Goal: Transaction & Acquisition: Purchase product/service

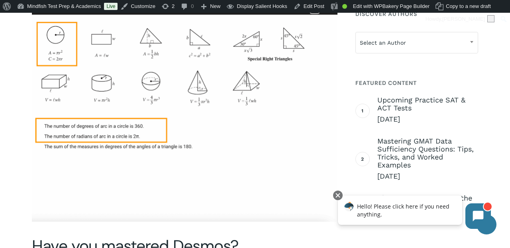
scroll to position [1518, 0]
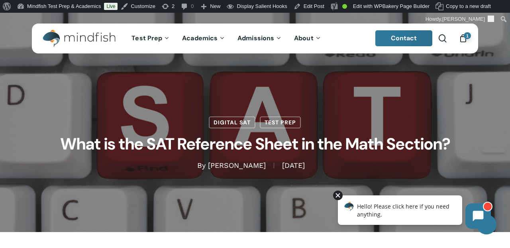
click at [339, 194] on div at bounding box center [338, 195] width 10 height 10
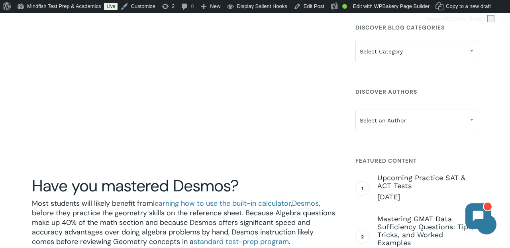
scroll to position [1582, 0]
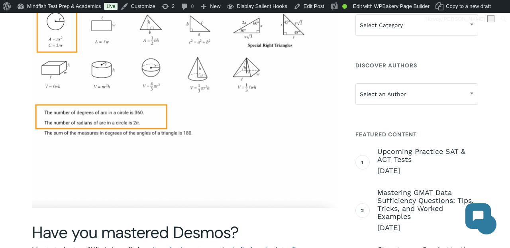
scroll to position [1533, 0]
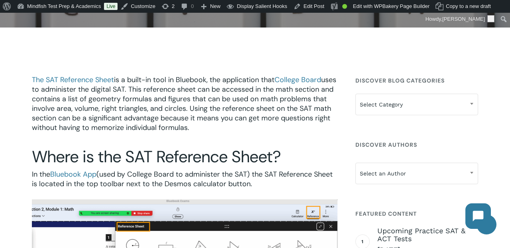
scroll to position [195, 0]
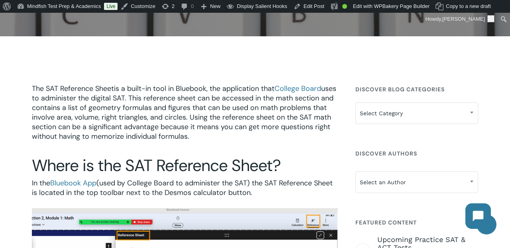
click at [78, 86] on span "The SAT Reference Sheet" at bounding box center [73, 89] width 82 height 10
click at [288, 88] on span "College Board" at bounding box center [297, 89] width 47 height 10
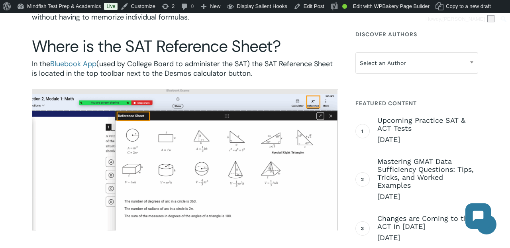
scroll to position [354, 0]
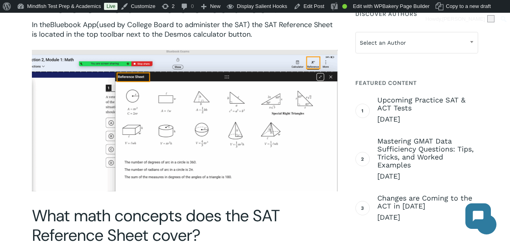
click at [81, 29] on span "Bluebook App" at bounding box center [73, 25] width 46 height 10
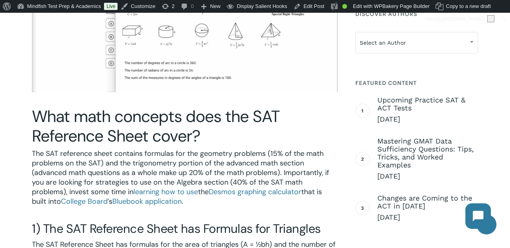
scroll to position [519, 0]
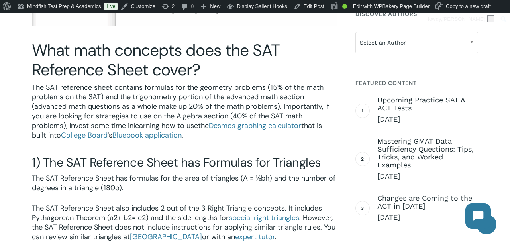
click at [158, 125] on span "learning how to use" at bounding box center [165, 126] width 64 height 10
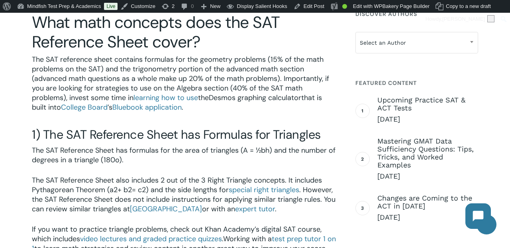
click at [257, 99] on span "Desmos graphing calculator" at bounding box center [255, 98] width 92 height 10
click at [84, 106] on span "College Board" at bounding box center [84, 107] width 47 height 10
click at [143, 107] on span "Bluebook application" at bounding box center [146, 107] width 69 height 10
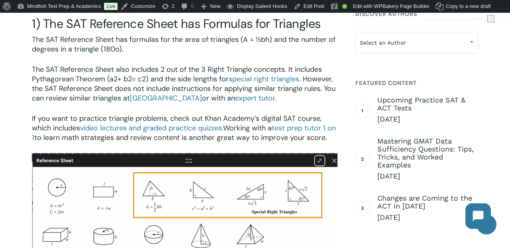
scroll to position [659, 0]
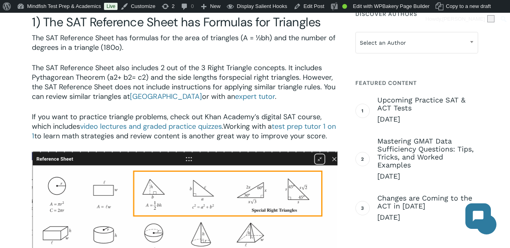
click at [260, 79] on span "special right triangles" at bounding box center [264, 77] width 70 height 10
click at [178, 96] on span "Khan Academy" at bounding box center [166, 97] width 72 height 10
click at [268, 97] on span "expert tutor" at bounding box center [255, 97] width 40 height 10
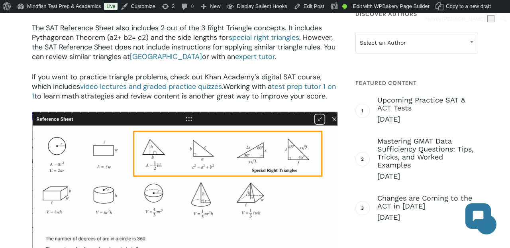
scroll to position [698, 0]
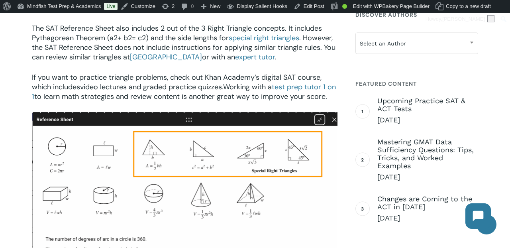
click at [130, 85] on span "video lectures and graded practice quizzes" at bounding box center [151, 87] width 142 height 10
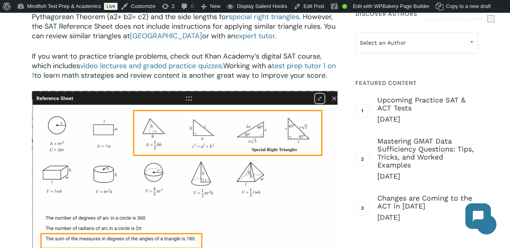
scroll to position [720, 0]
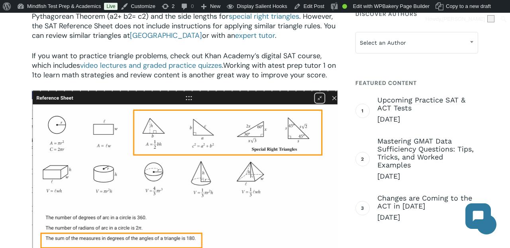
click at [283, 66] on span "test prep tutor 1 on 1" at bounding box center [184, 70] width 304 height 19
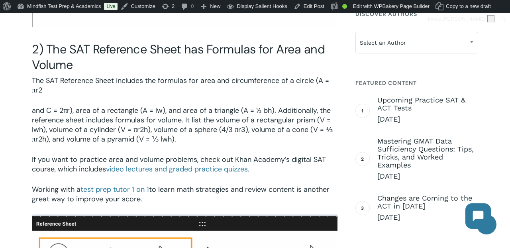
scroll to position [975, 0]
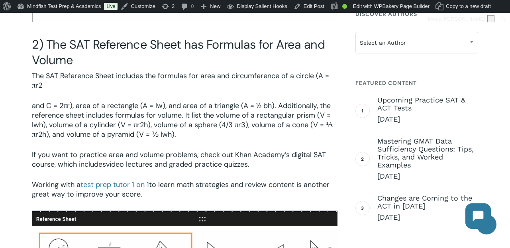
click at [156, 164] on span "video lectures and graded practice quizzes" at bounding box center [177, 164] width 142 height 10
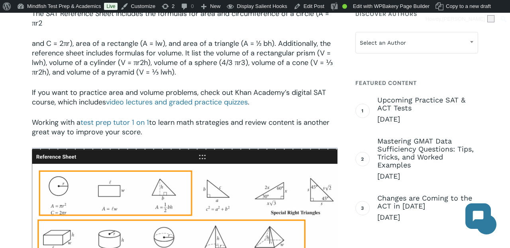
scroll to position [1039, 0]
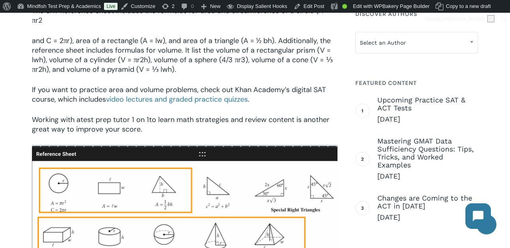
click at [91, 121] on span "test prep tutor 1 on 1" at bounding box center [114, 120] width 68 height 10
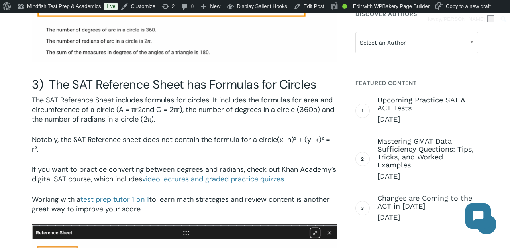
scroll to position [1300, 0]
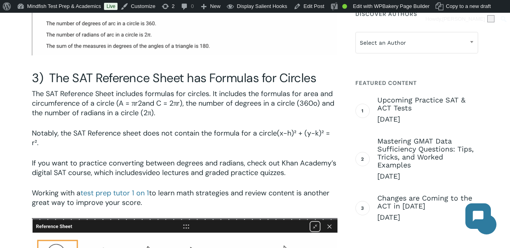
click at [176, 171] on span "video lectures and graded practice quizzes" at bounding box center [213, 173] width 142 height 10
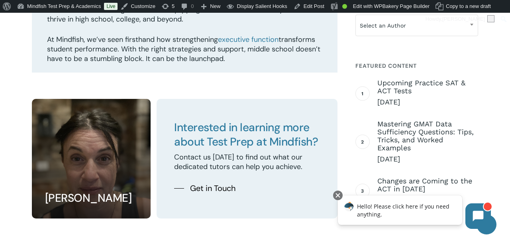
scroll to position [1593, 0]
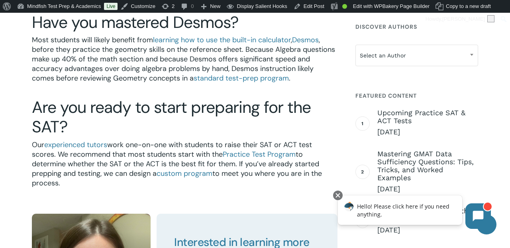
scroll to position [1659, 0]
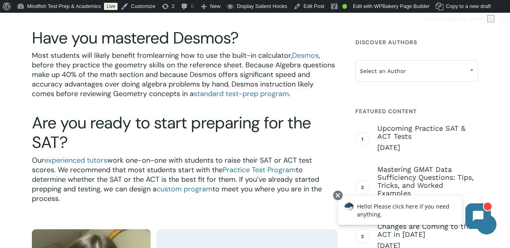
click at [228, 56] on span "learning how to use the built-in calculator" at bounding box center [222, 56] width 138 height 10
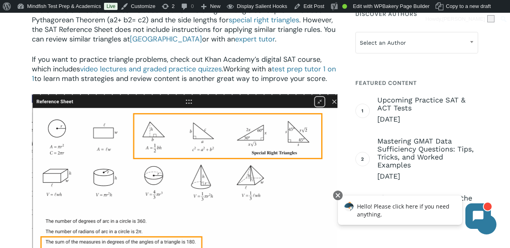
scroll to position [725, 0]
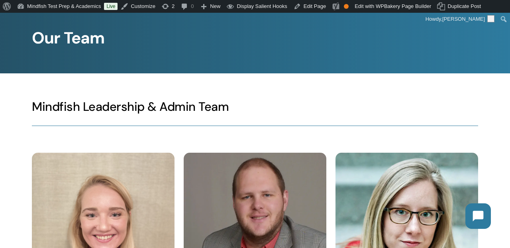
scroll to position [119, 0]
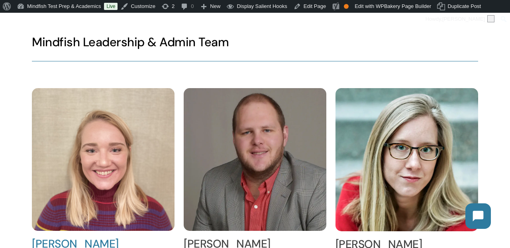
click at [121, 143] on img at bounding box center [103, 159] width 143 height 143
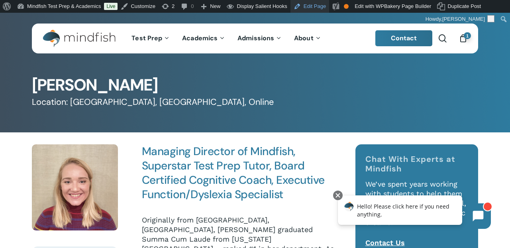
click at [312, 4] on link "Edit Page" at bounding box center [309, 6] width 39 height 13
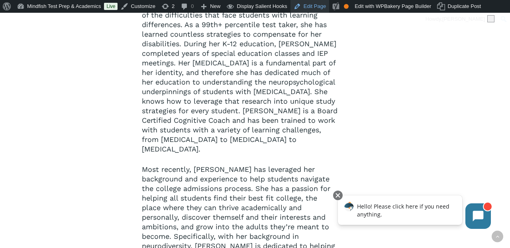
scroll to position [728, 0]
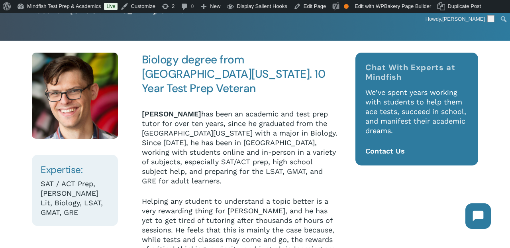
scroll to position [100, 0]
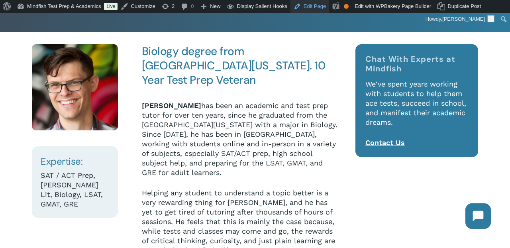
click at [325, 10] on link "Edit Page" at bounding box center [309, 6] width 39 height 13
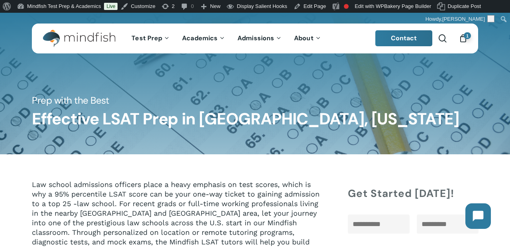
scroll to position [1, 0]
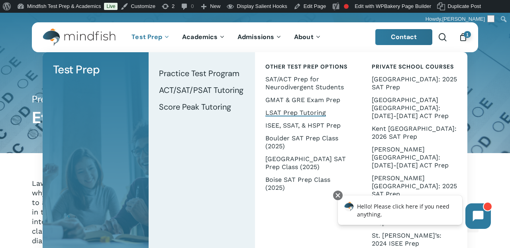
click at [283, 113] on span "LSAT Prep Tutoring" at bounding box center [295, 113] width 61 height 8
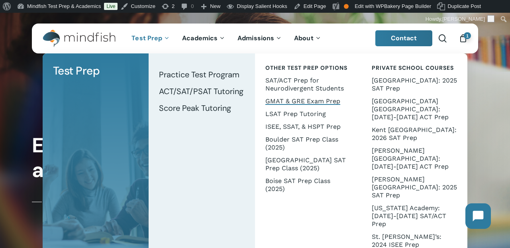
click at [281, 105] on link "GMAT & GRE Exam Prep" at bounding box center [308, 101] width 90 height 13
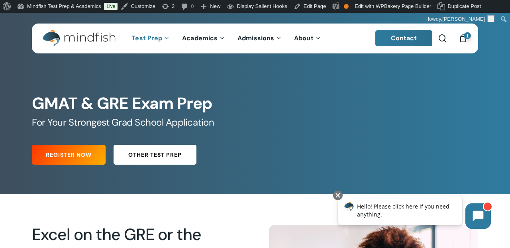
click at [146, 153] on span "Other Test Prep" at bounding box center [154, 154] width 53 height 8
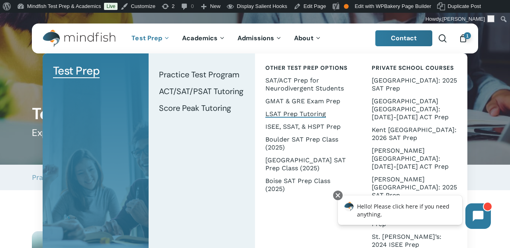
click at [287, 112] on span "LSAT Prep Tutoring" at bounding box center [295, 114] width 61 height 8
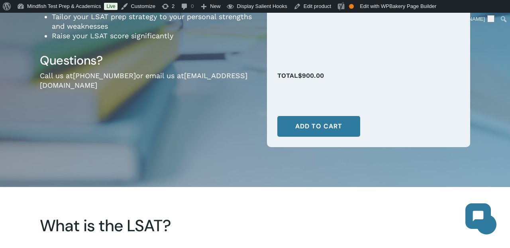
scroll to position [246, 0]
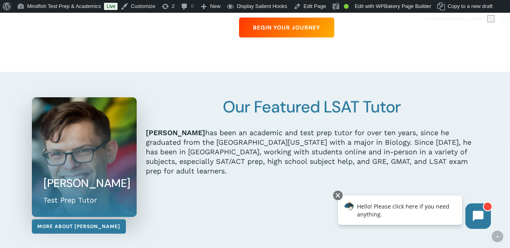
scroll to position [721, 0]
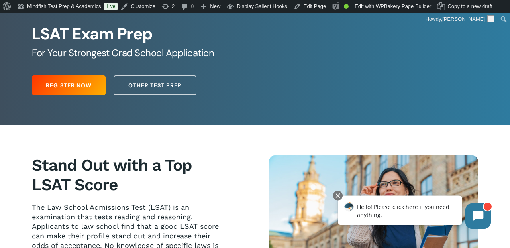
scroll to position [71, 0]
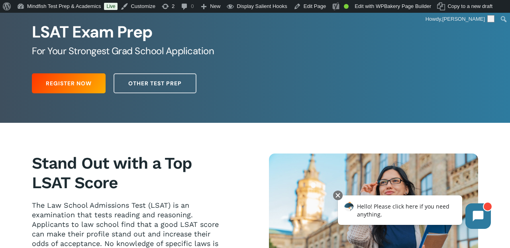
click at [171, 216] on span "The Law School Admissions Test (LSAT) is an examination that tests reading and …" at bounding box center [126, 248] width 189 height 94
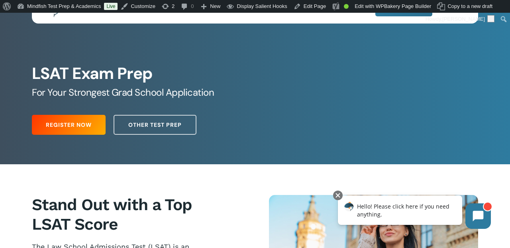
scroll to position [37, 0]
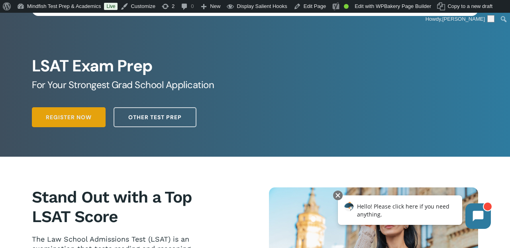
click at [88, 114] on span "Register Now" at bounding box center [69, 117] width 46 height 8
